Goal: Information Seeking & Learning: Find specific fact

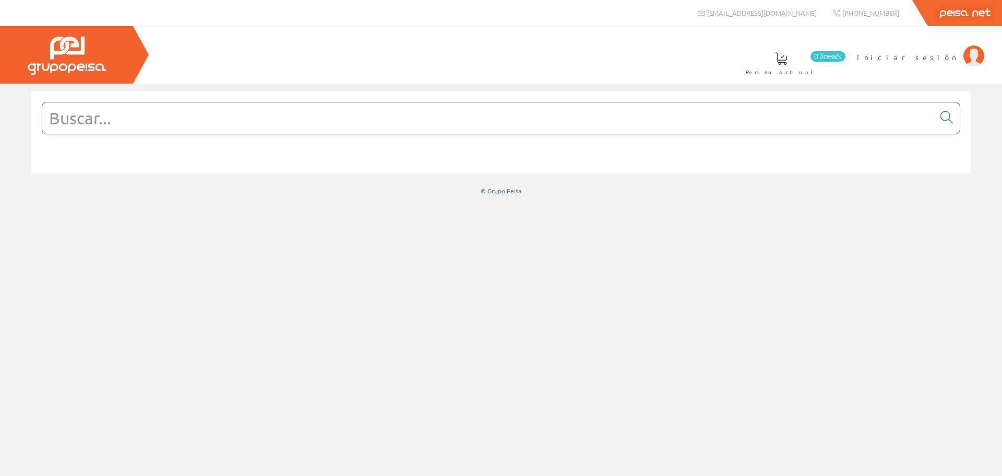
click at [520, 124] on input "text" at bounding box center [488, 117] width 892 height 31
type input "cable"
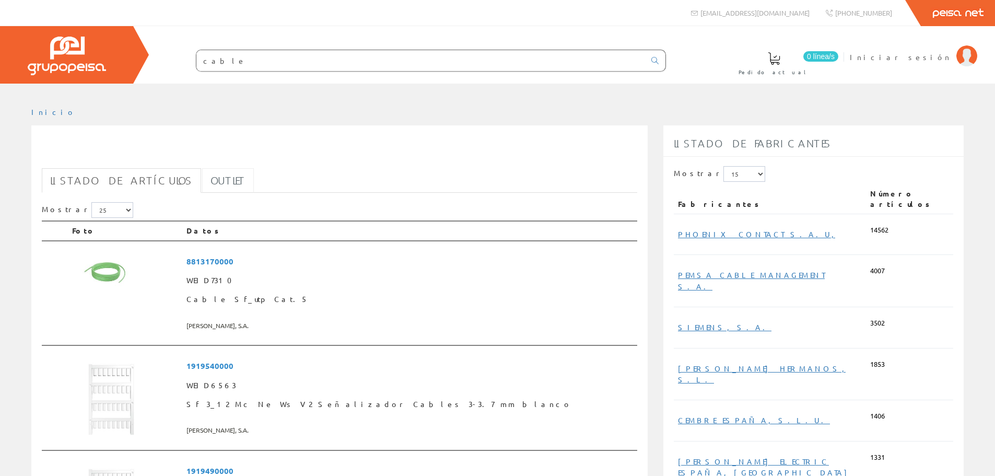
click at [202, 181] on link "Outlet" at bounding box center [228, 180] width 52 height 25
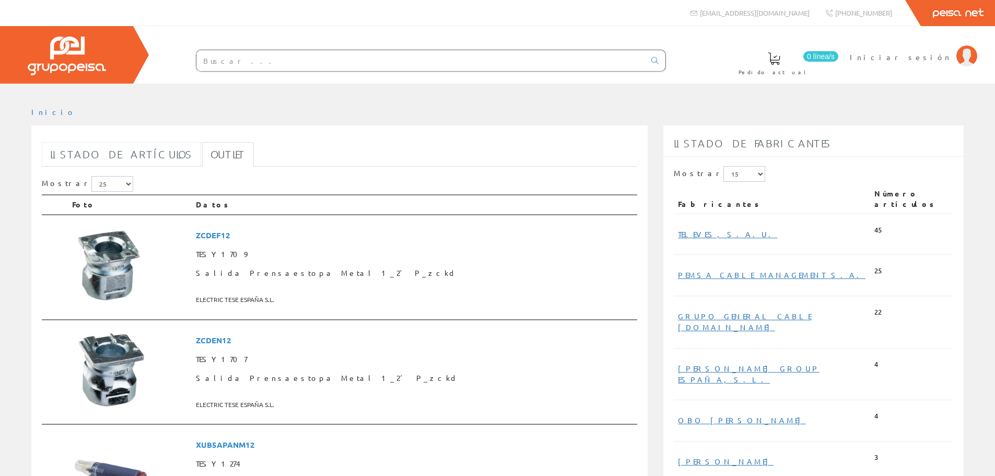
click at [140, 156] on link "Listado de artículos" at bounding box center [121, 154] width 159 height 25
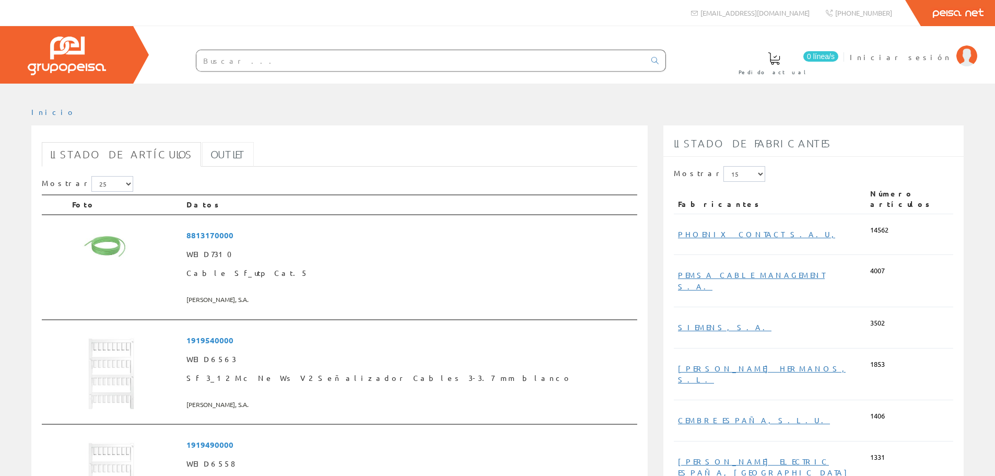
click at [202, 158] on link "Outlet" at bounding box center [228, 154] width 52 height 25
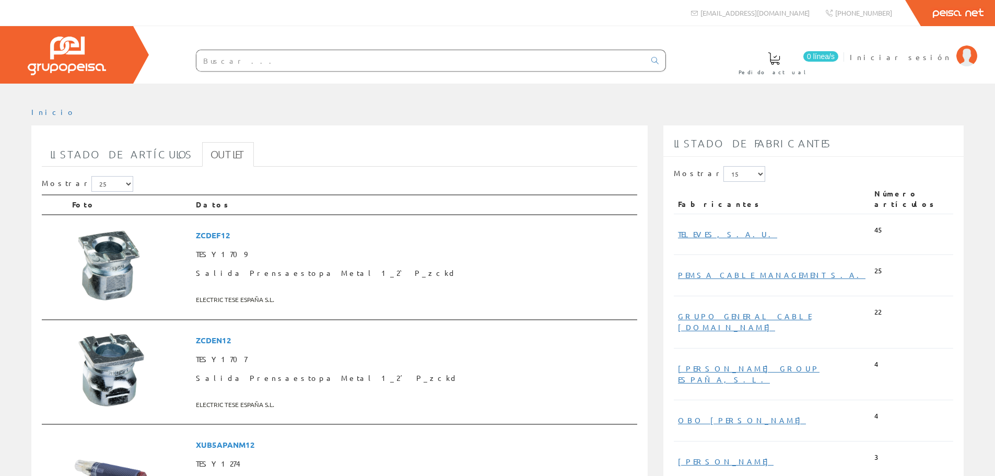
click at [327, 56] on input "text" at bounding box center [420, 60] width 448 height 21
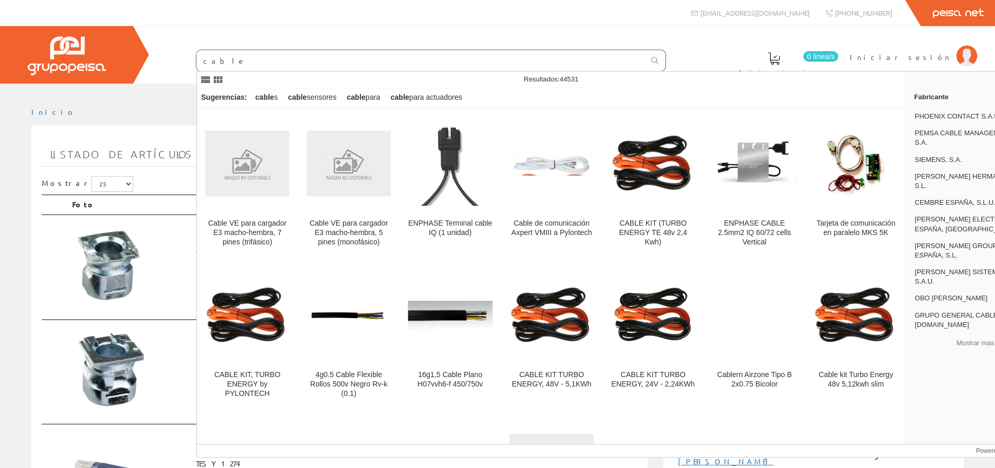
type input "cable"
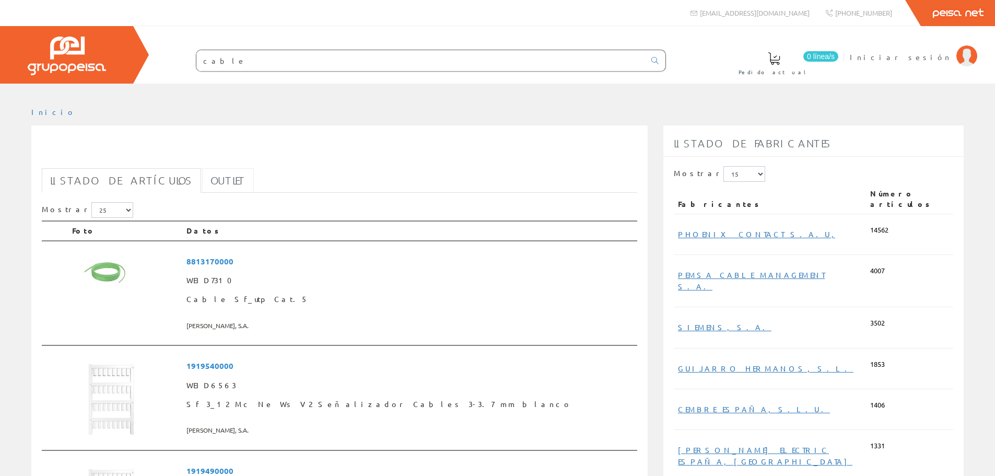
click at [209, 179] on link "Outlet" at bounding box center [228, 180] width 52 height 25
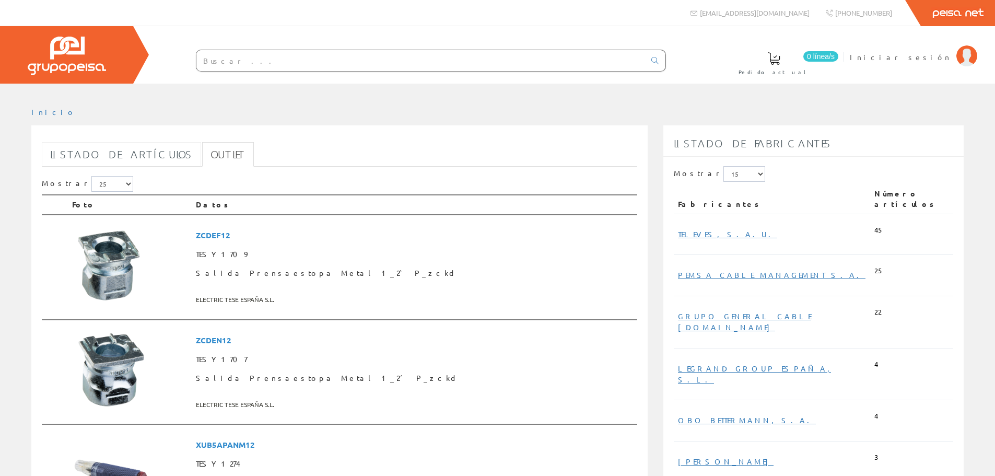
click at [81, 152] on link "Listado de artículos" at bounding box center [121, 154] width 159 height 25
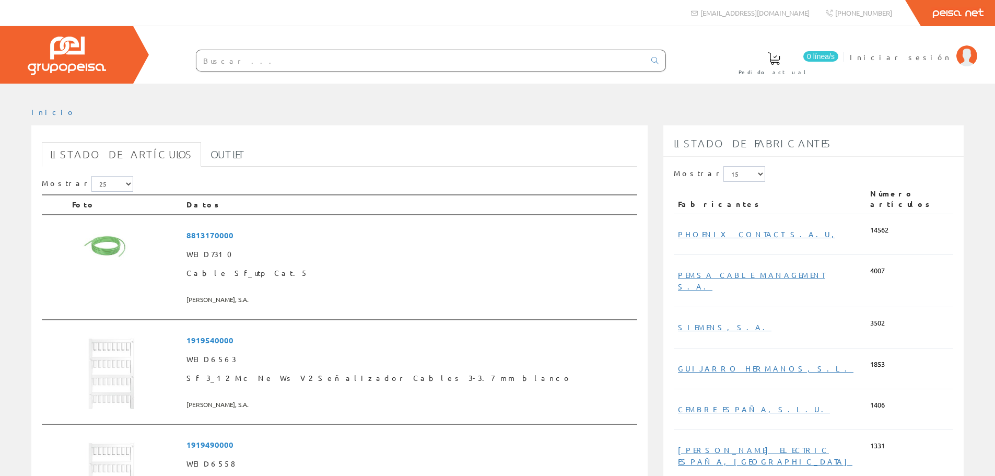
click at [360, 67] on input "text" at bounding box center [420, 60] width 448 height 21
click at [237, 89] on div at bounding box center [497, 92] width 995 height 16
click at [286, 66] on input "text" at bounding box center [420, 60] width 448 height 21
type input "cable"
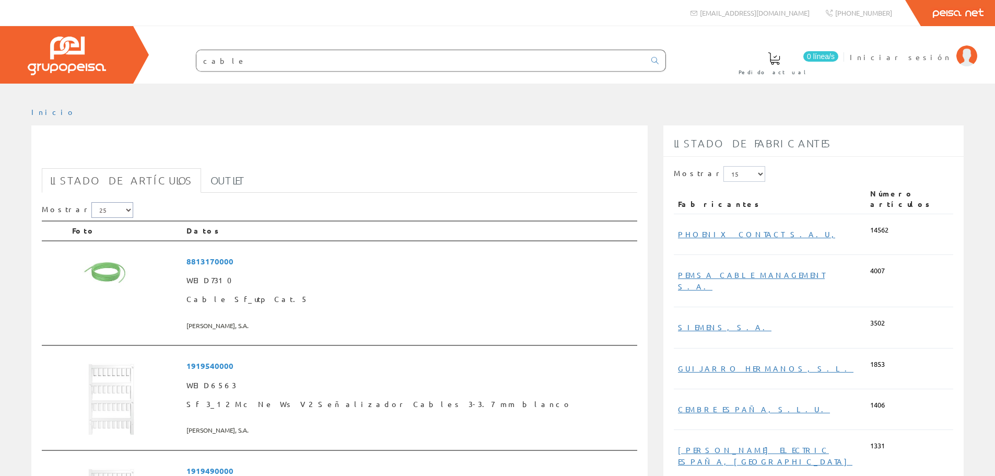
click at [109, 210] on select "5 15 25 50" at bounding box center [112, 210] width 42 height 16
